Goal: Task Accomplishment & Management: Use online tool/utility

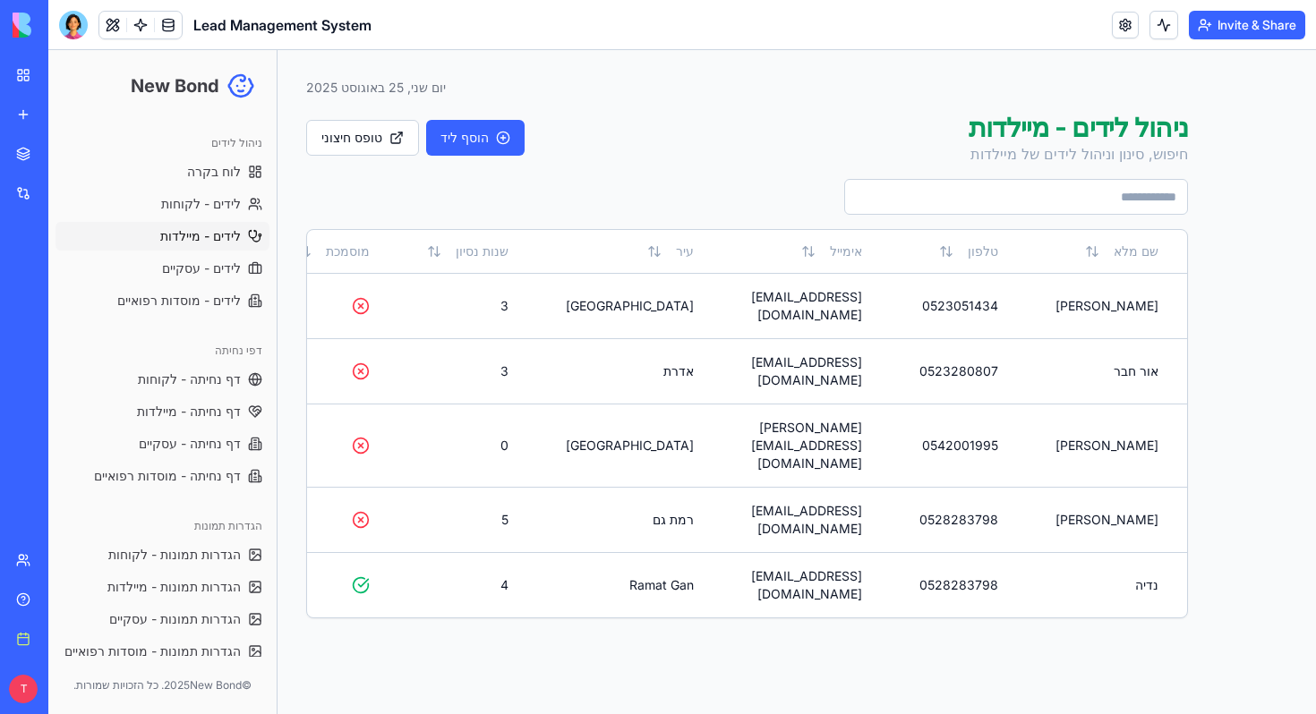
scroll to position [30, 0]
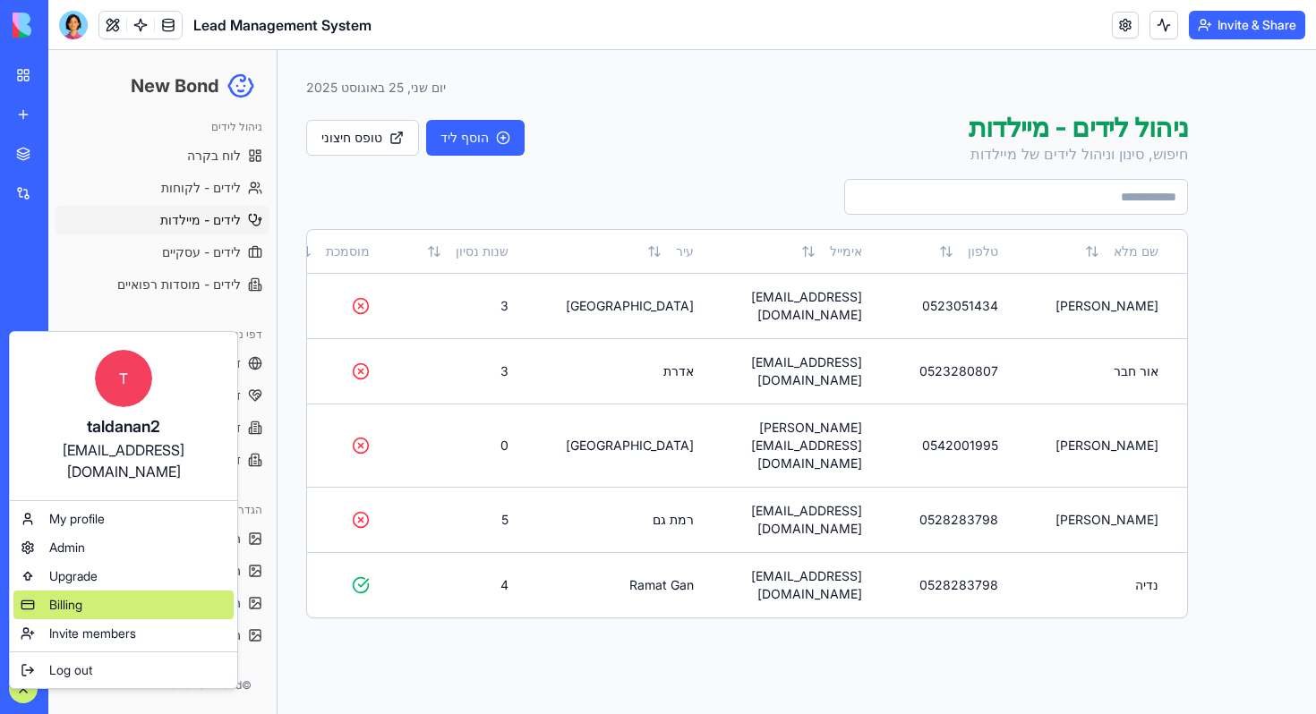
click at [80, 288] on span "Billing" at bounding box center [143, 255] width 153 height 65
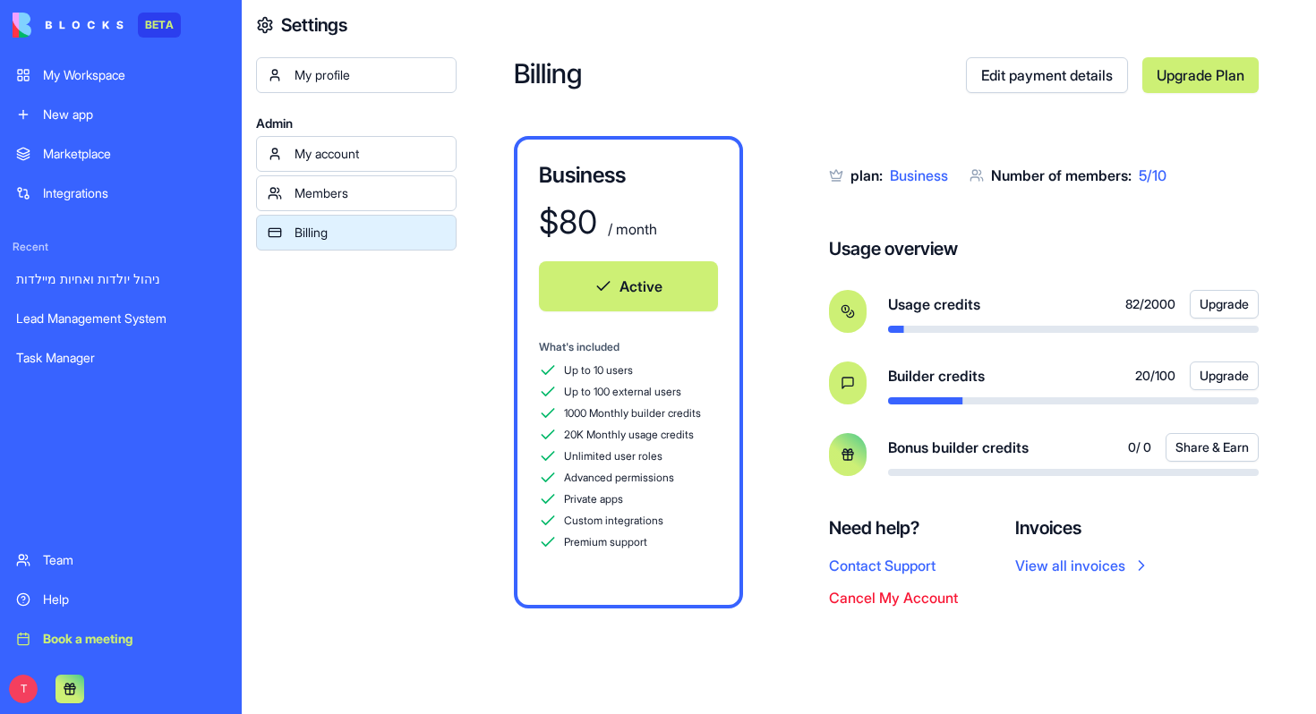
click at [91, 81] on div "My Workspace" at bounding box center [134, 75] width 183 height 18
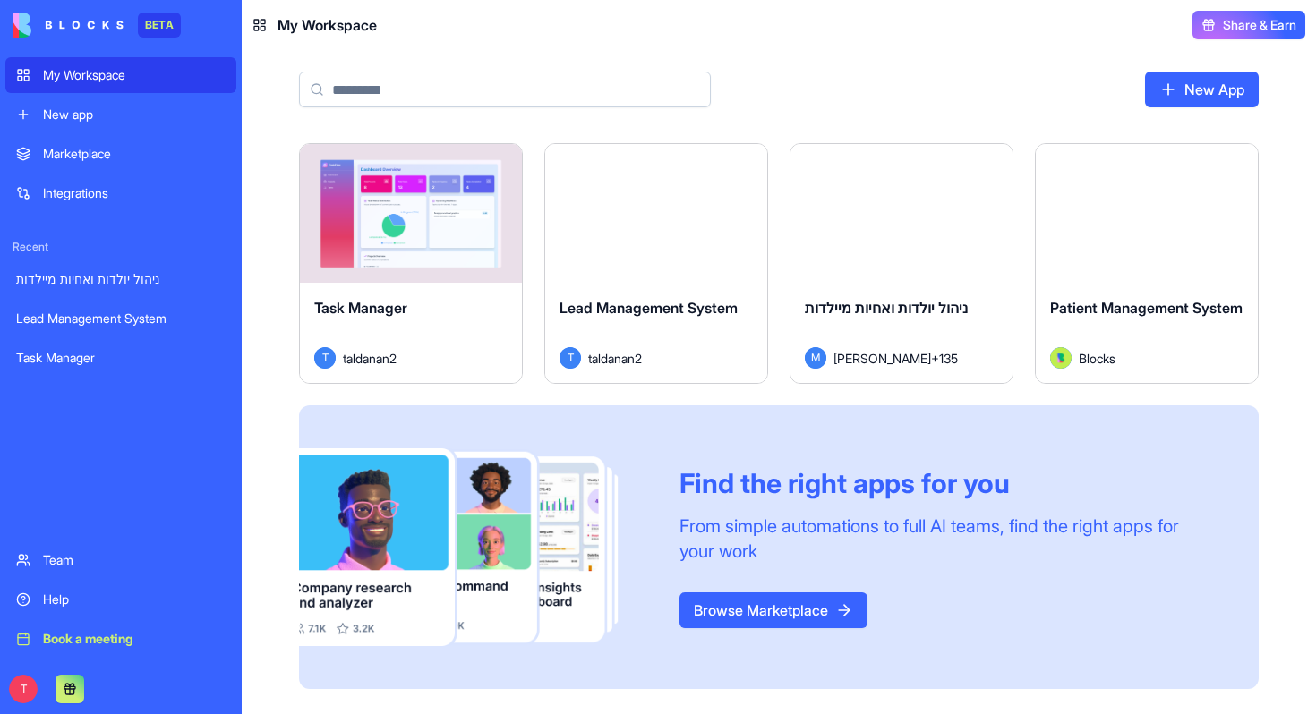
click at [98, 119] on div "New app" at bounding box center [134, 115] width 183 height 18
